Goal: Navigation & Orientation: Find specific page/section

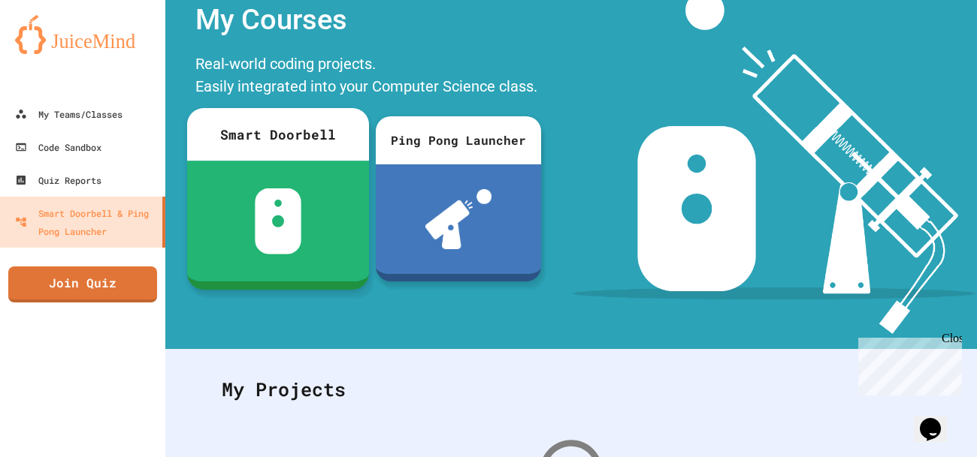
scroll to position [49, 0]
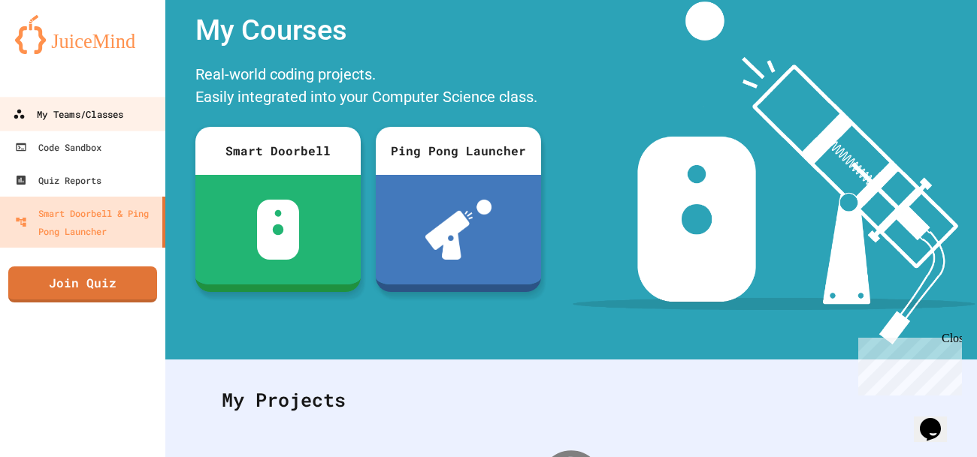
click at [119, 112] on div "My Teams/Classes" at bounding box center [68, 114] width 110 height 19
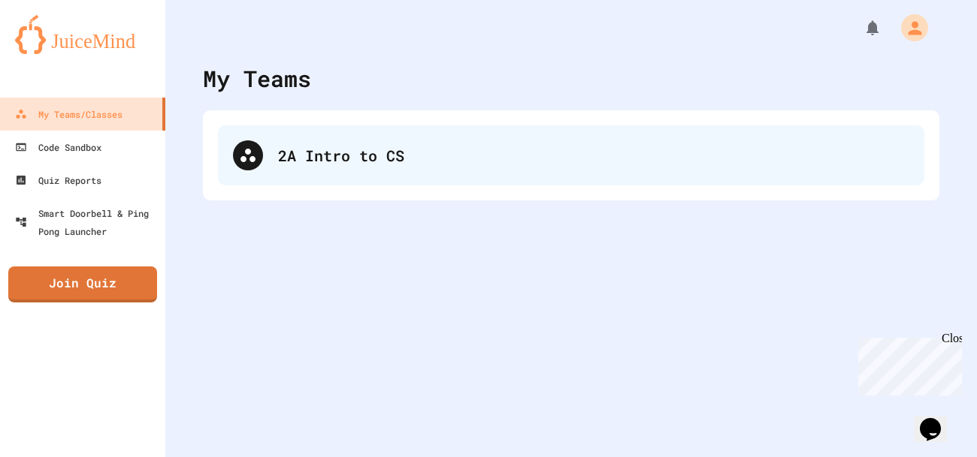
click at [352, 159] on div "2A Intro to CS" at bounding box center [593, 155] width 631 height 23
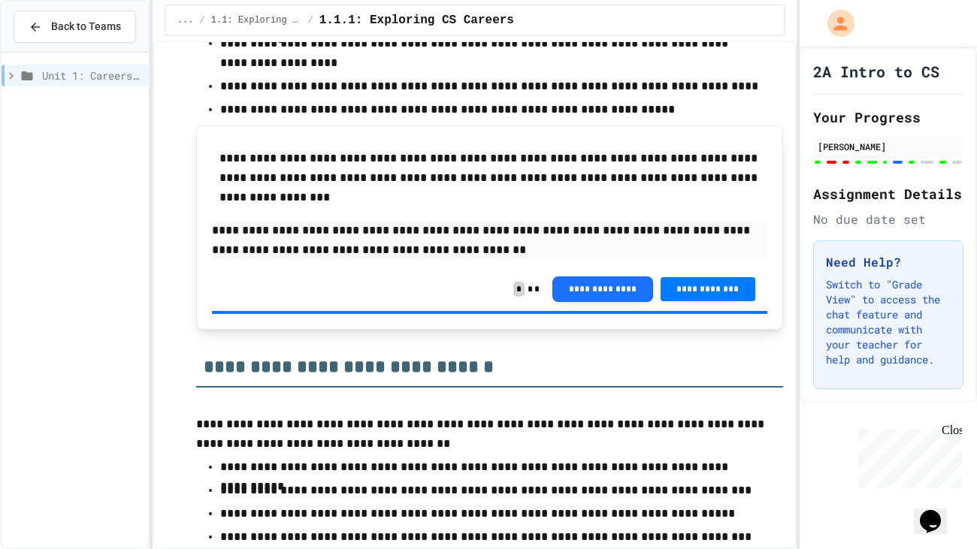
scroll to position [3763, 0]
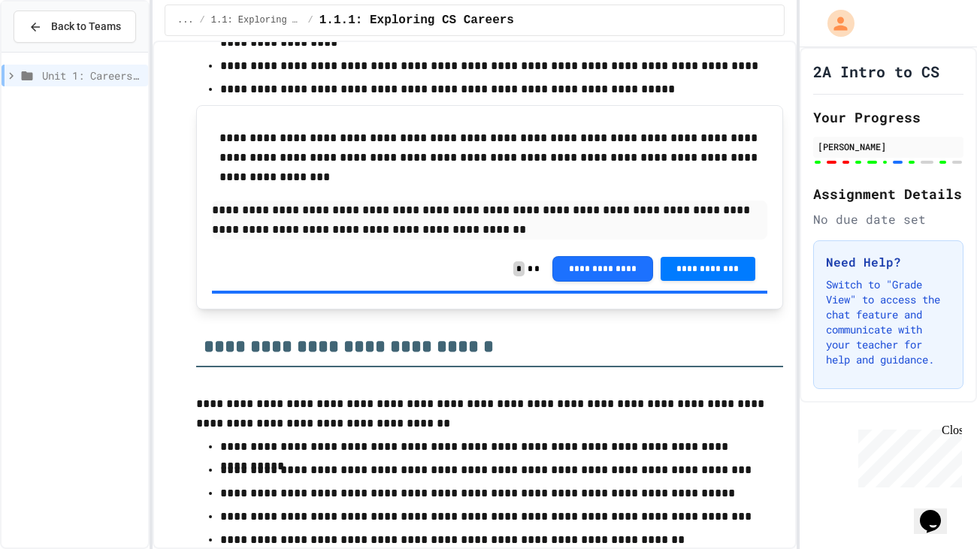
click at [384, 267] on div "**********" at bounding box center [489, 269] width 555 height 44
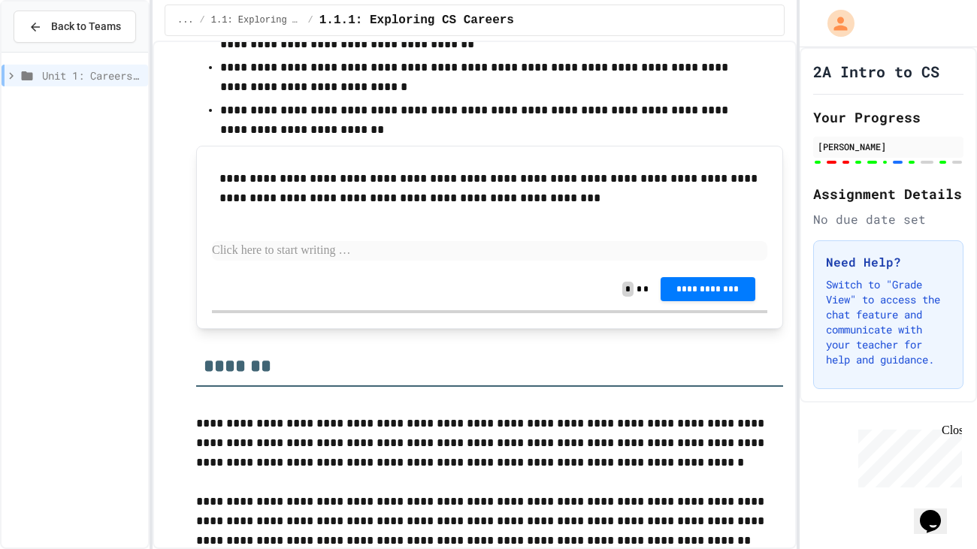
scroll to position [5807, 0]
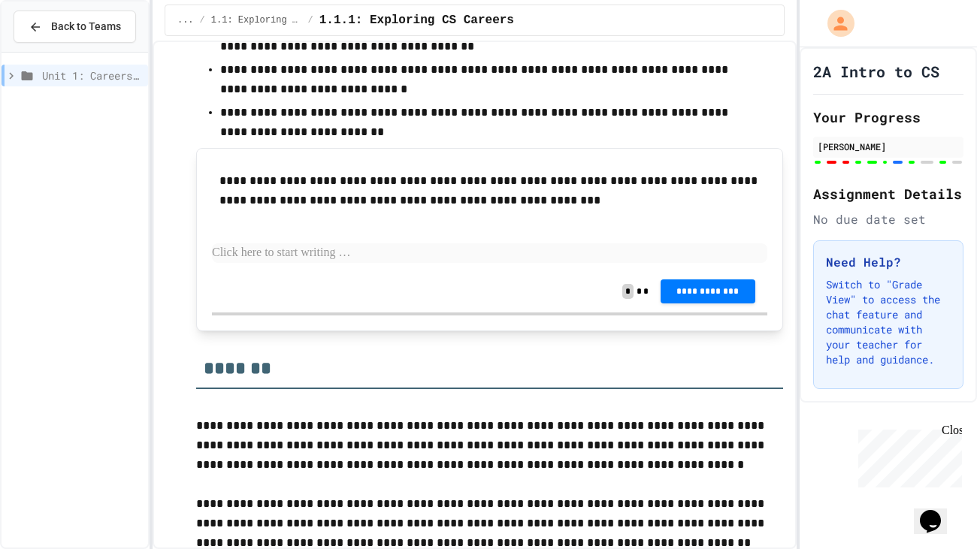
click at [488, 243] on p at bounding box center [489, 253] width 555 height 20
